Goal: Task Accomplishment & Management: Manage account settings

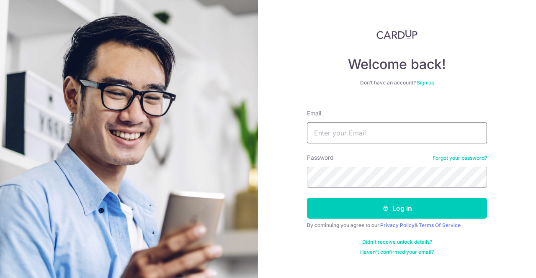
click at [341, 130] on input "Email" at bounding box center [397, 133] width 180 height 21
type input "skloh2003@yahoo.com.sg"
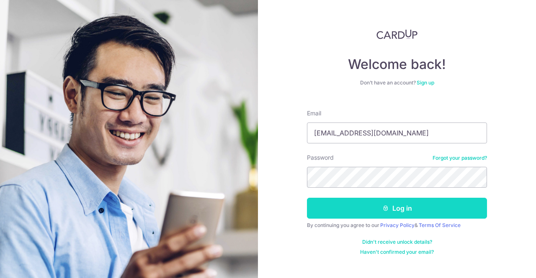
click at [381, 213] on button "Log in" at bounding box center [397, 208] width 180 height 21
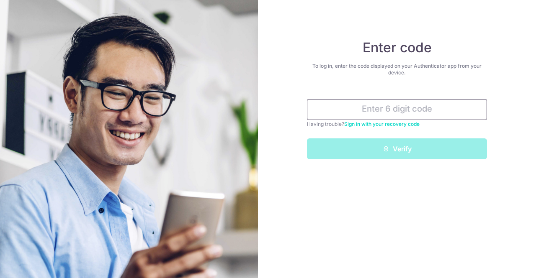
click at [380, 111] on input "text" at bounding box center [397, 109] width 180 height 21
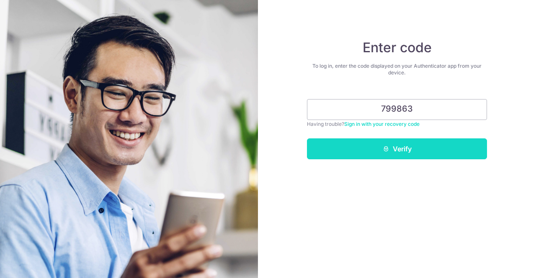
type input "799863"
click at [397, 147] on button "Verify" at bounding box center [397, 148] width 180 height 21
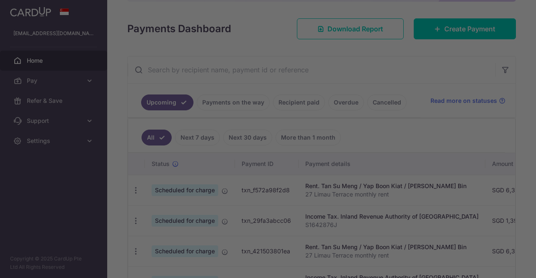
scroll to position [106, 0]
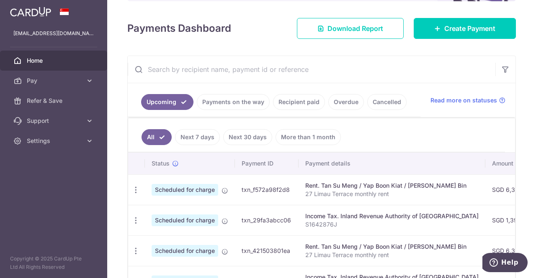
click at [201, 136] on link "Next 7 days" at bounding box center [197, 137] width 45 height 16
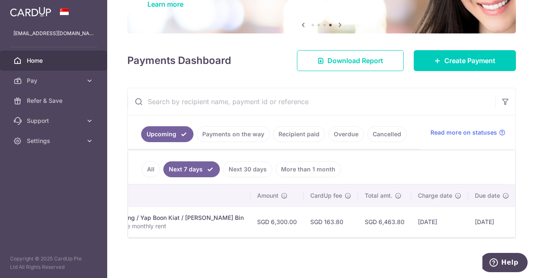
scroll to position [0, 0]
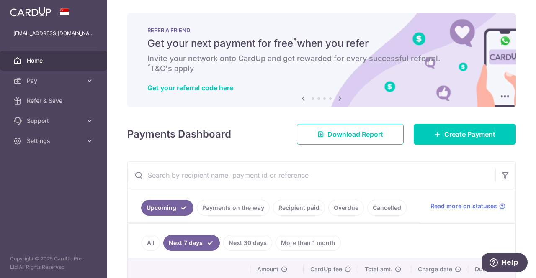
click at [228, 209] on link "Payments on the way" at bounding box center [233, 208] width 73 height 16
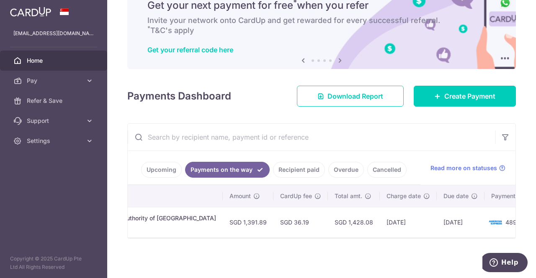
scroll to position [0, 251]
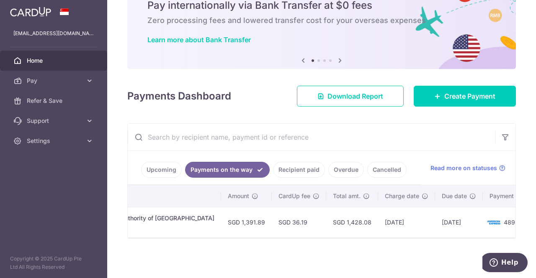
click at [294, 164] on link "Recipient paid" at bounding box center [299, 170] width 52 height 16
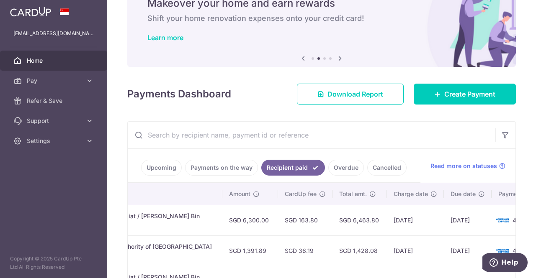
scroll to position [0, 254]
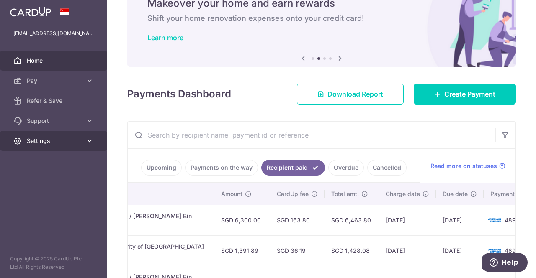
click at [89, 142] on icon at bounding box center [89, 141] width 8 height 8
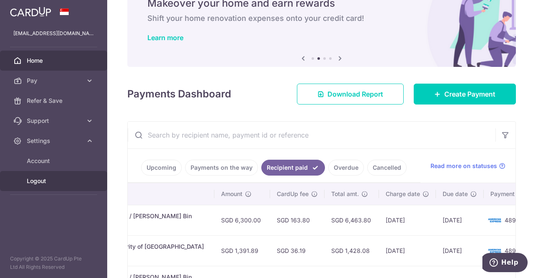
click at [44, 179] on span "Logout" at bounding box center [54, 181] width 55 height 8
